Goal: Information Seeking & Learning: Learn about a topic

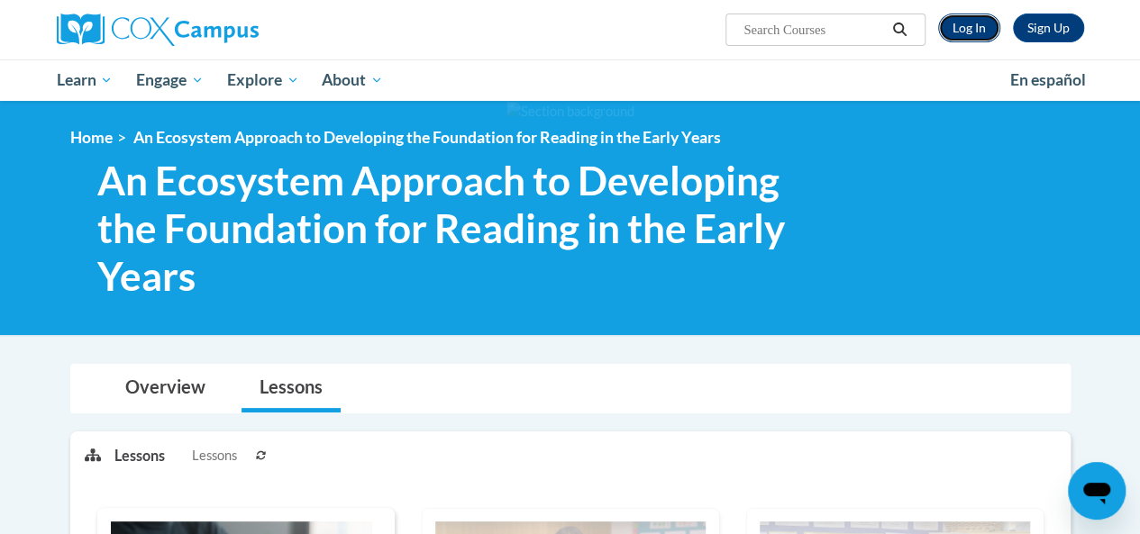
click at [972, 27] on link "Log In" at bounding box center [969, 28] width 62 height 29
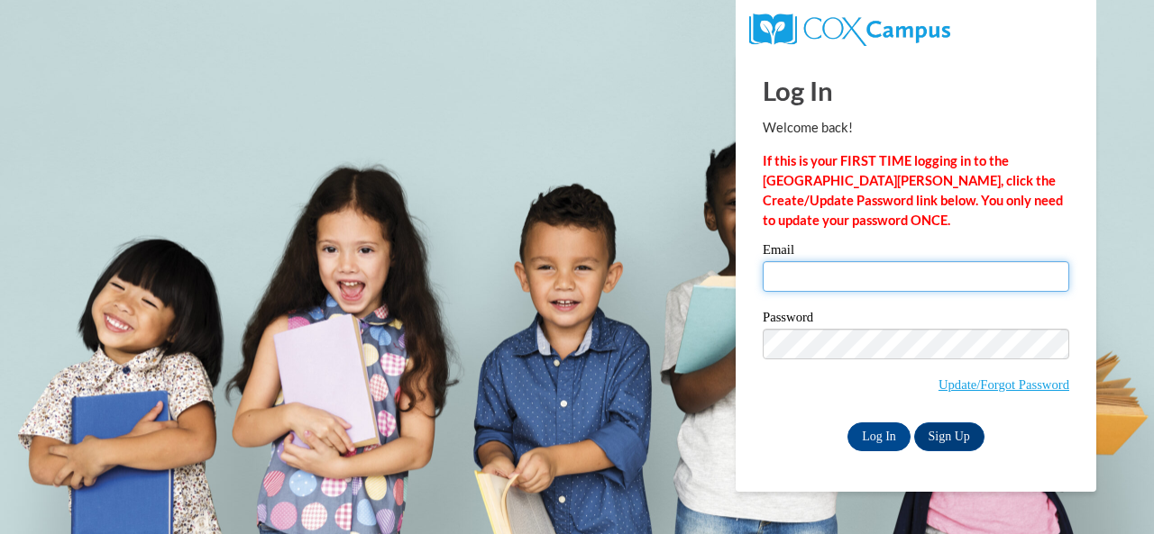
click at [832, 284] on input "Email" at bounding box center [915, 276] width 306 height 31
type input "hall.heather.e@muscogee.k12.ga.us"
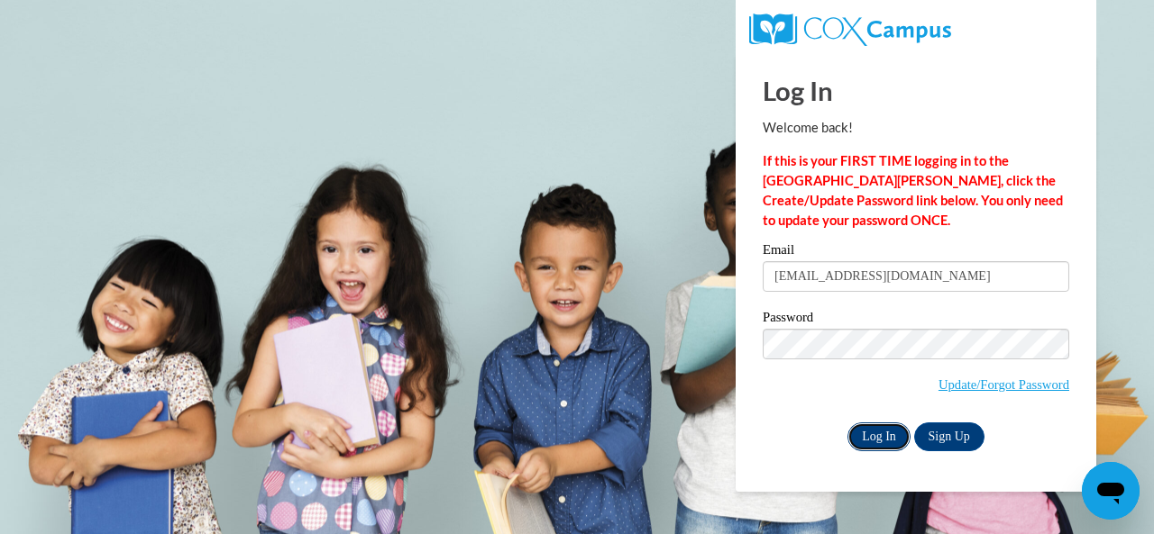
click at [887, 434] on input "Log In" at bounding box center [878, 437] width 63 height 29
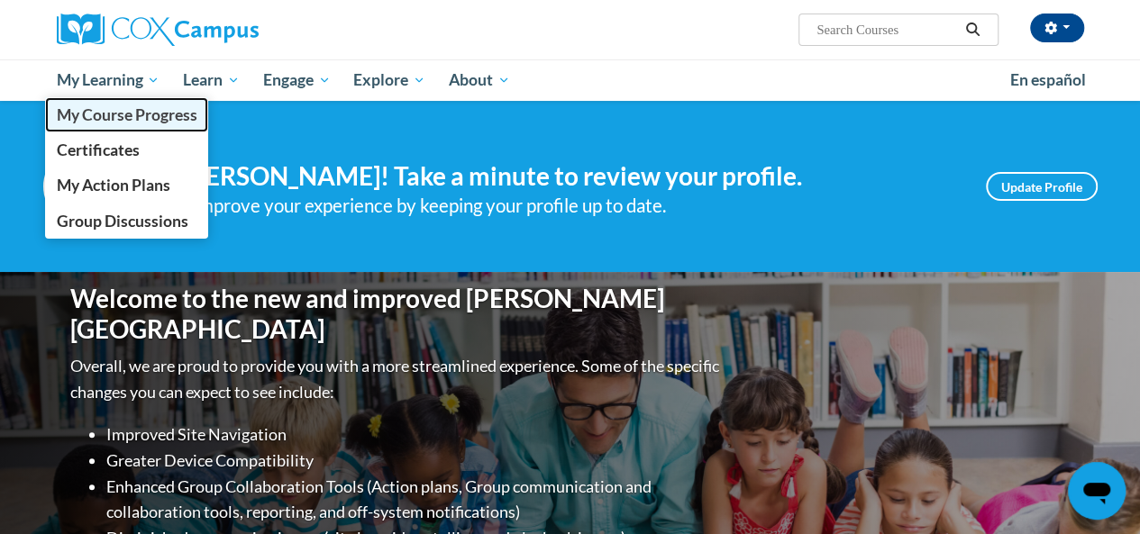
click at [123, 120] on span "My Course Progress" at bounding box center [126, 114] width 141 height 19
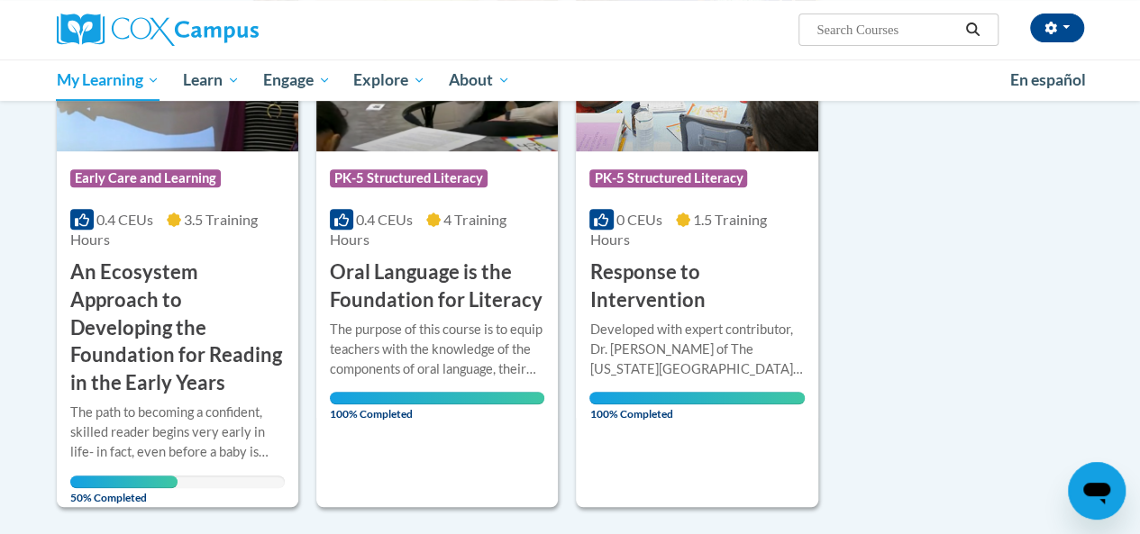
scroll to position [541, 0]
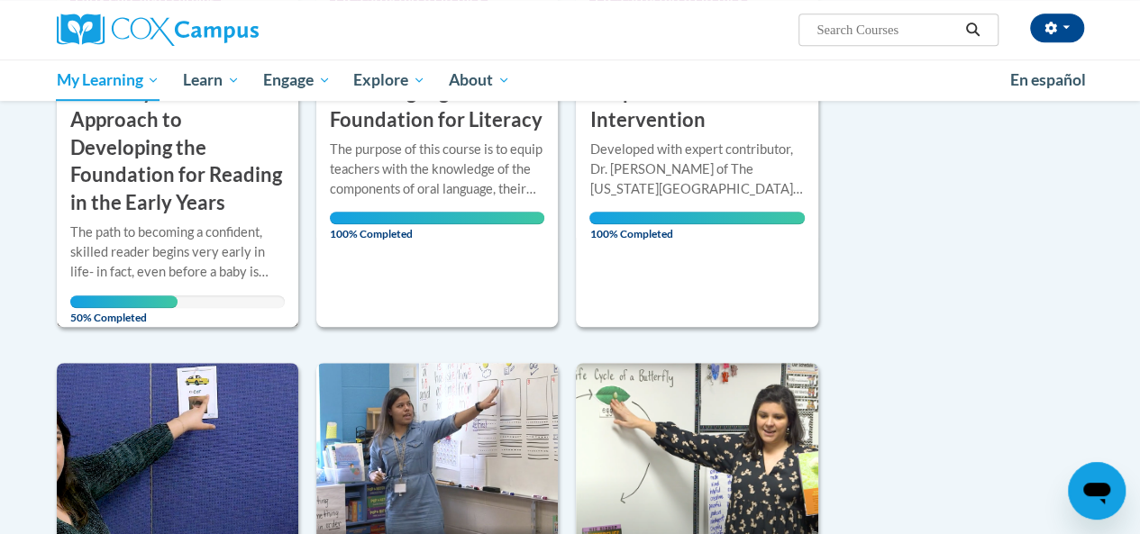
click at [151, 189] on h3 "An Ecosystem Approach to Developing the Foundation for Reading in the Early Yea…" at bounding box center [177, 147] width 214 height 139
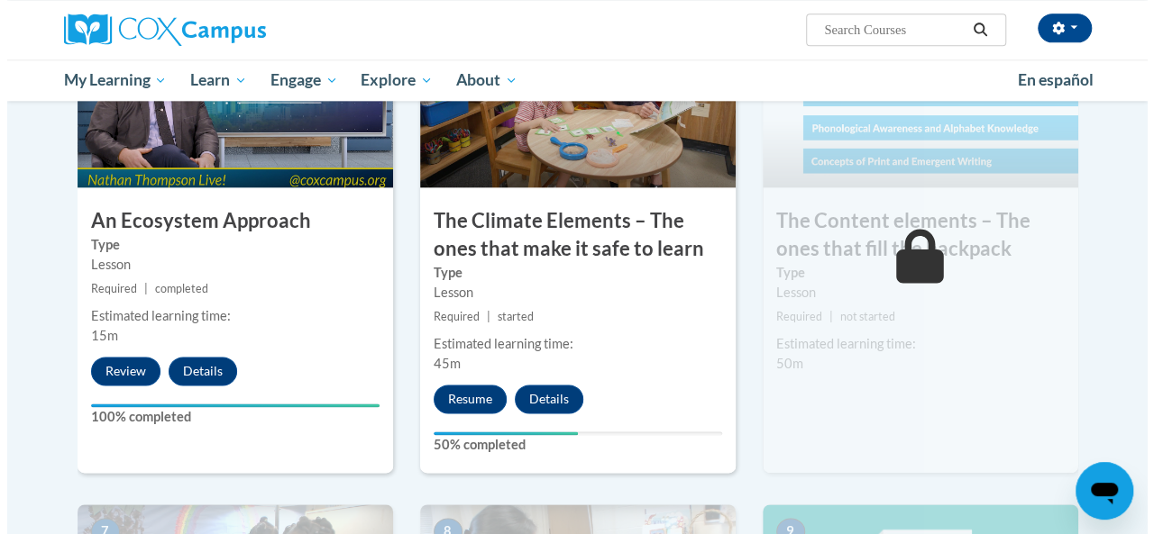
scroll to position [1082, 0]
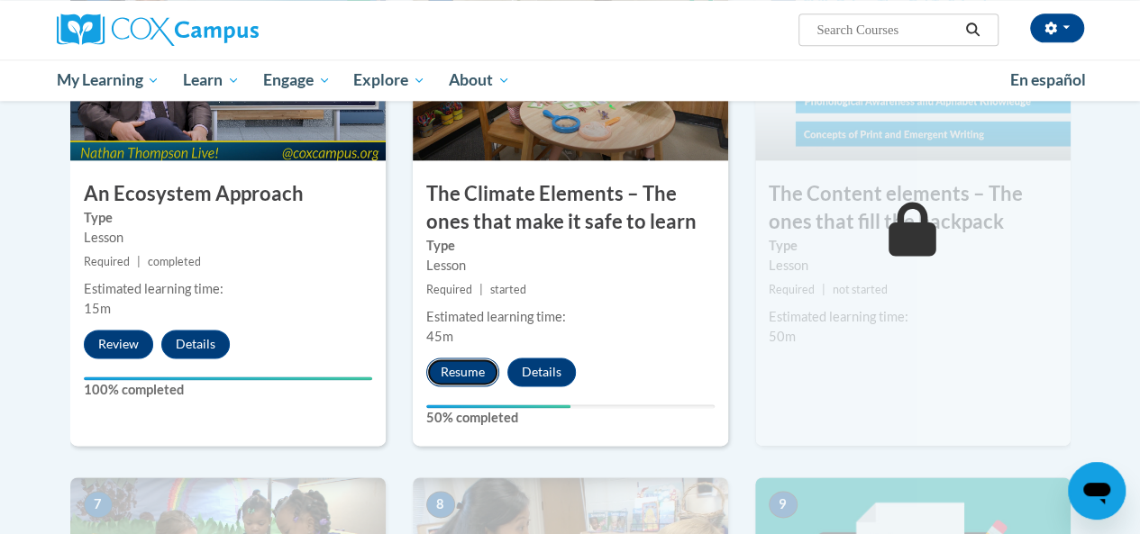
click at [449, 381] on button "Resume" at bounding box center [462, 372] width 73 height 29
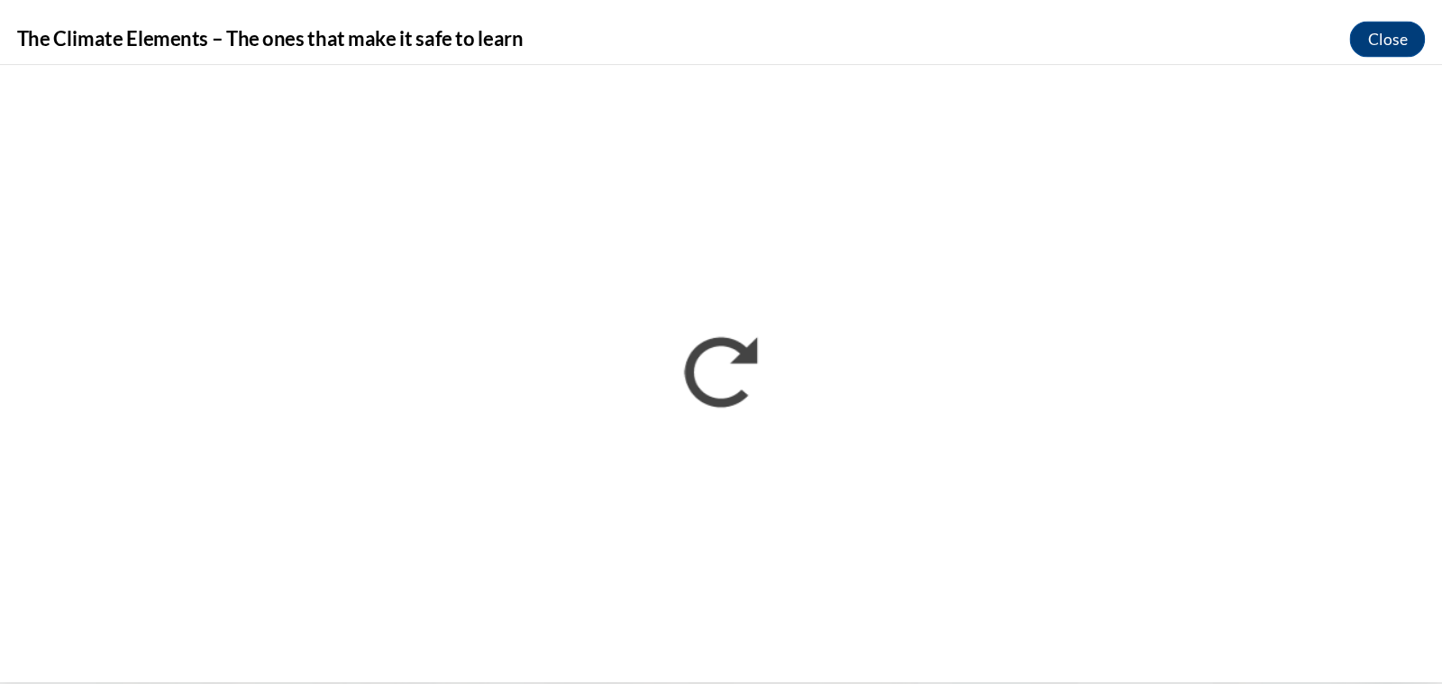
scroll to position [0, 0]
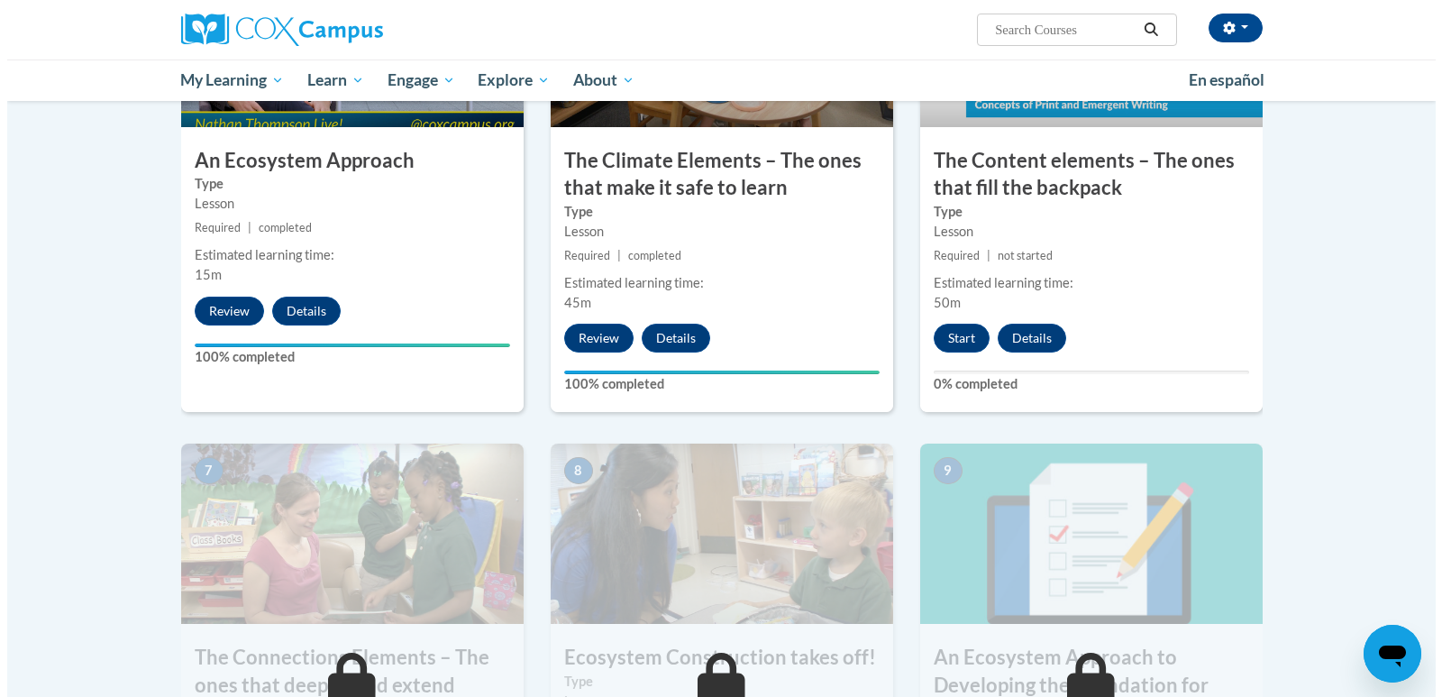
scroll to position [1082, 0]
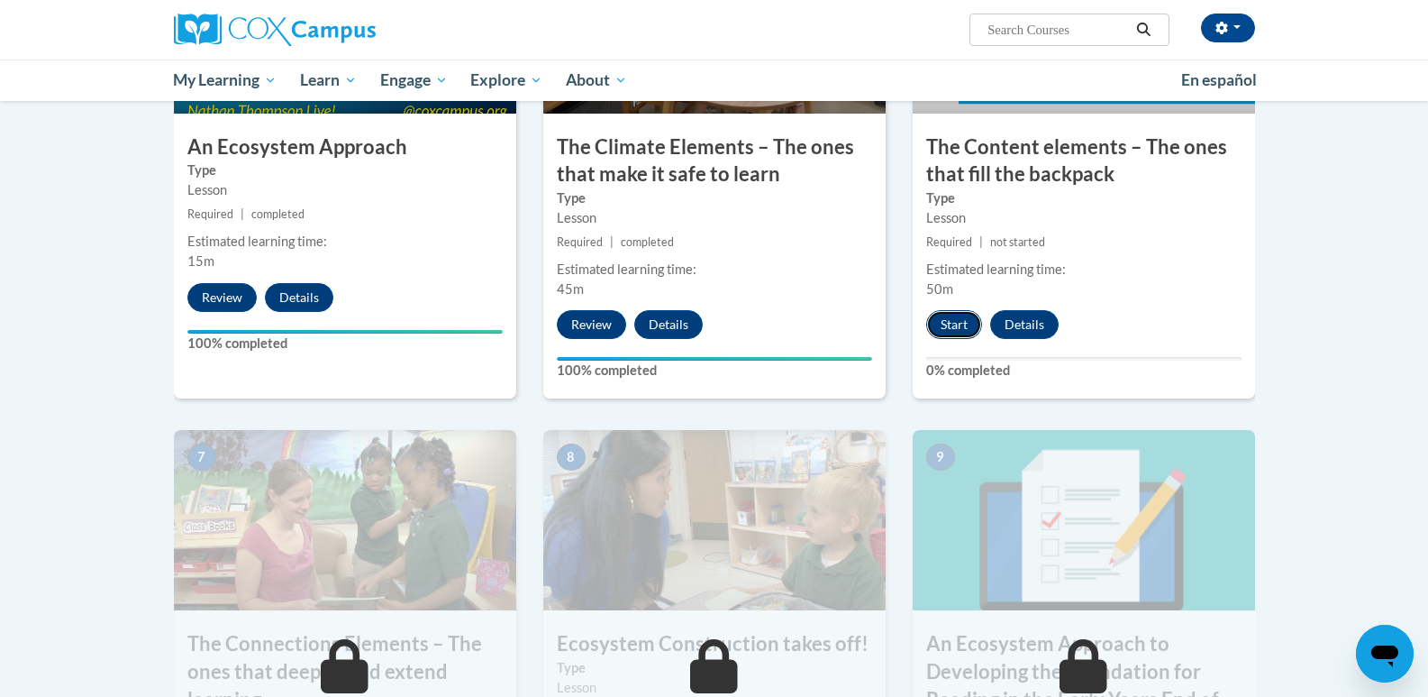
click at [948, 326] on button "Start" at bounding box center [954, 324] width 56 height 29
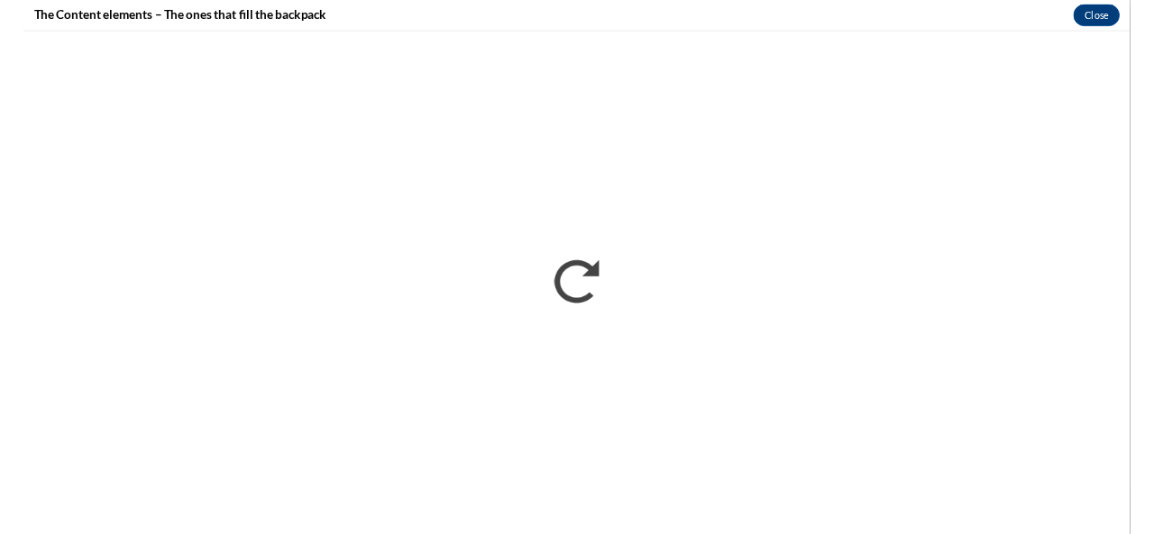
scroll to position [0, 0]
